Goal: Check status: Check status

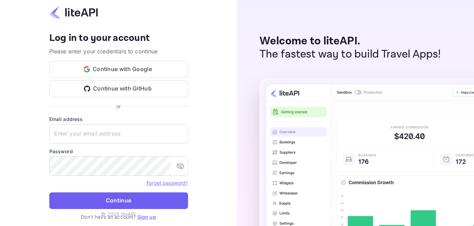
type input "[EMAIL_ADDRESS][DOMAIN_NAME]"
click at [102, 198] on button "Continue" at bounding box center [118, 201] width 139 height 17
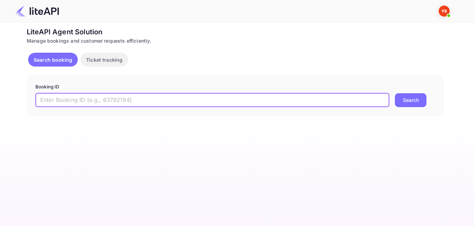
paste input "8755661"
type input "8755661"
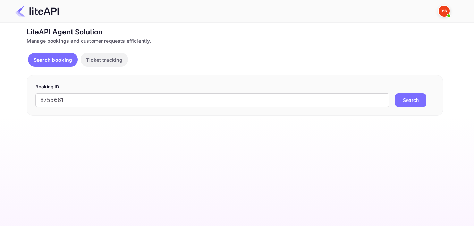
click at [416, 104] on button "Search" at bounding box center [411, 100] width 32 height 14
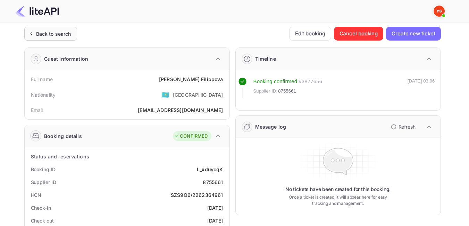
click at [55, 31] on div "Back to search" at bounding box center [53, 33] width 35 height 7
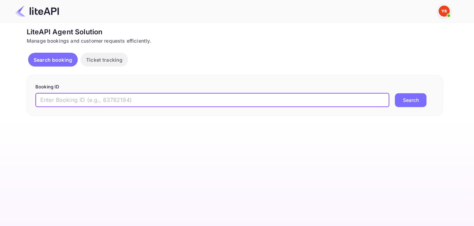
paste input "8912484"
type input "8912484"
click at [417, 97] on button "Search" at bounding box center [411, 100] width 32 height 14
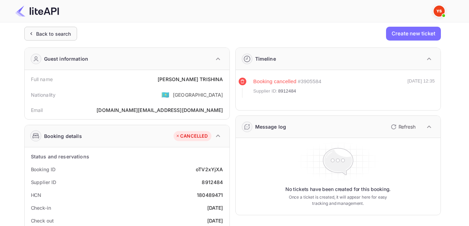
click at [37, 37] on div "Back to search" at bounding box center [53, 33] width 35 height 7
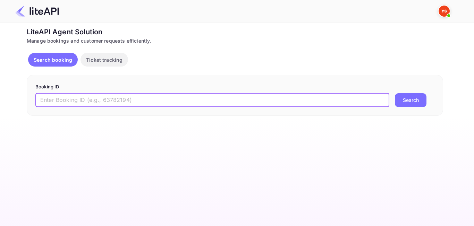
paste input "8591044"
type input "8591044"
click at [410, 99] on button "Search" at bounding box center [411, 100] width 32 height 14
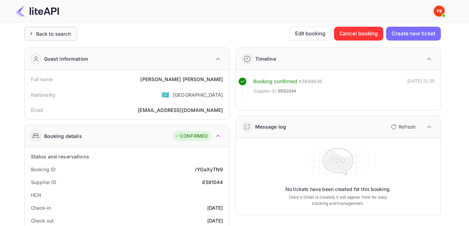
click at [68, 36] on div "Back to search" at bounding box center [53, 33] width 35 height 7
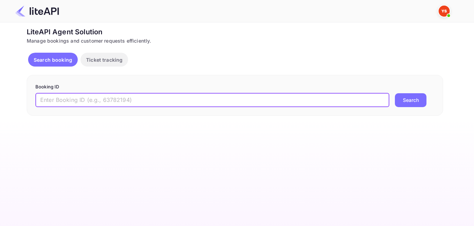
paste input "8042866"
type input "8042866"
click at [400, 97] on button "Search" at bounding box center [411, 100] width 32 height 14
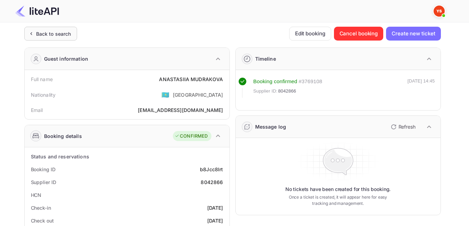
click at [62, 40] on div "Back to search" at bounding box center [50, 34] width 53 height 14
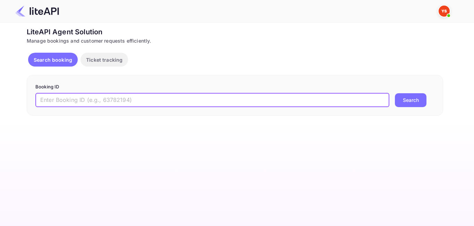
paste input "8823603"
type input "8823603"
click at [414, 103] on button "Search" at bounding box center [411, 100] width 32 height 14
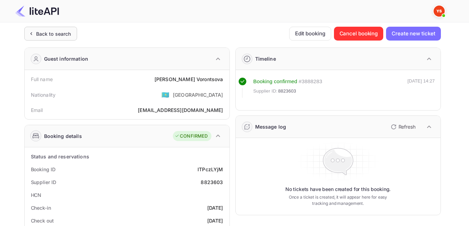
click at [51, 32] on div "Back to search" at bounding box center [53, 33] width 35 height 7
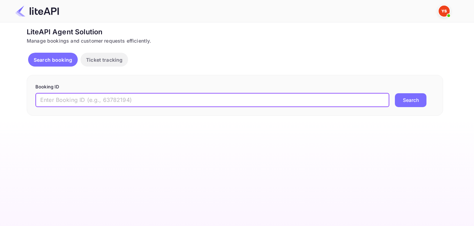
paste input "8583611"
type input "8583611"
click at [415, 100] on button "Search" at bounding box center [411, 100] width 32 height 14
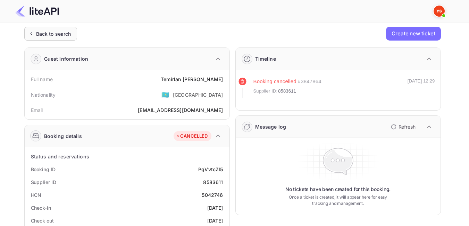
click at [61, 38] on div "Back to search" at bounding box center [50, 34] width 53 height 14
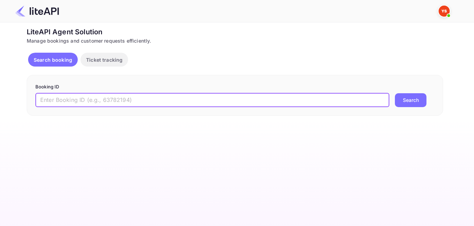
paste input "6879157"
type input "6879157"
click at [403, 102] on button "Search" at bounding box center [411, 100] width 32 height 14
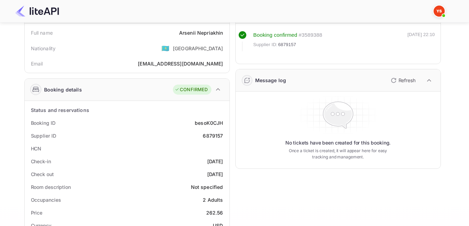
scroll to position [35, 0]
